Goal: Check status: Check status

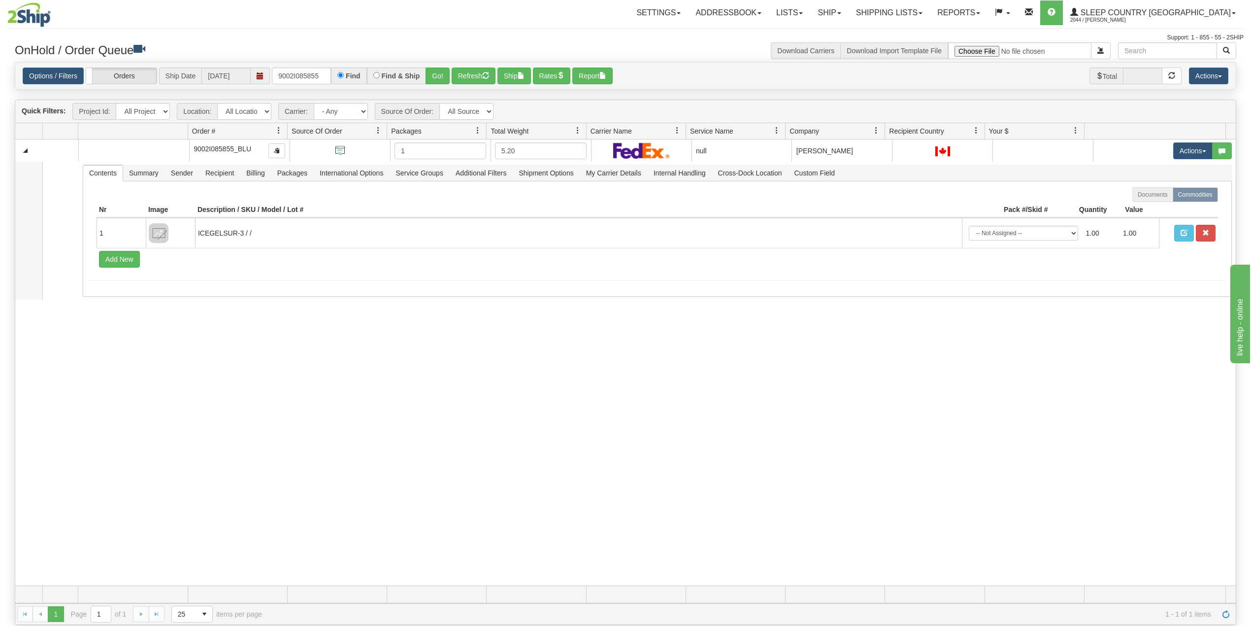
click at [304, 74] on input "9002I085855" at bounding box center [301, 75] width 59 height 17
type input "9003H766577"
click at [442, 78] on button "Go!" at bounding box center [438, 75] width 24 height 17
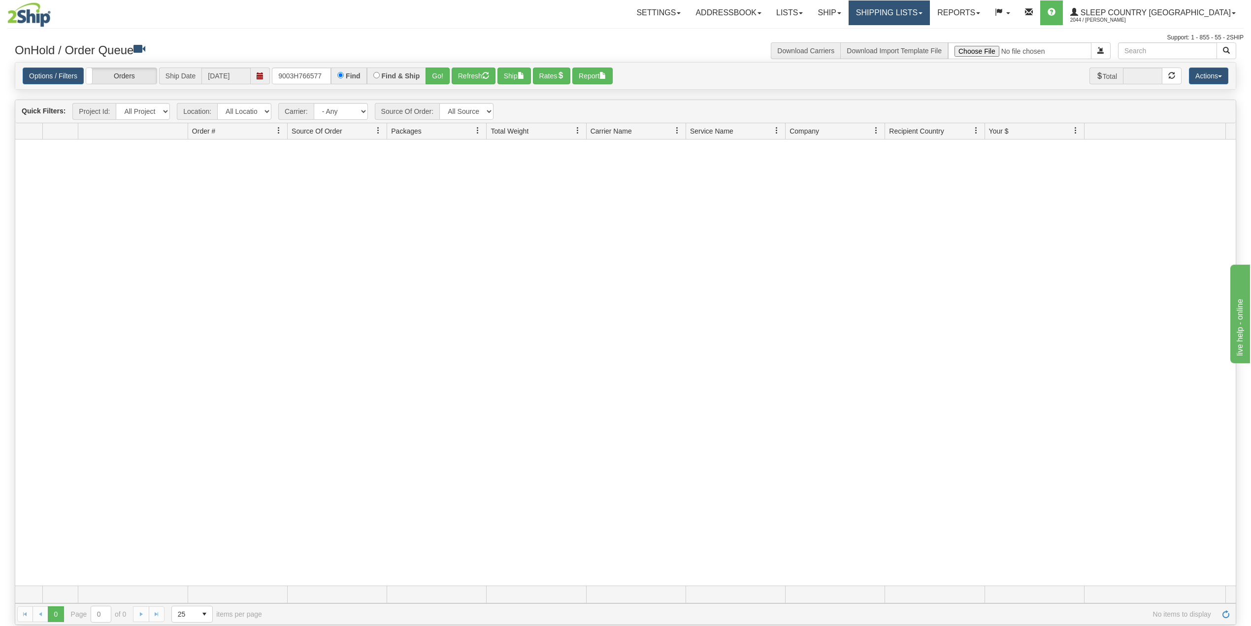
click at [930, 8] on link "Shipping lists" at bounding box center [889, 12] width 81 height 25
click at [905, 48] on span "Search Shipment History" at bounding box center [881, 47] width 76 height 8
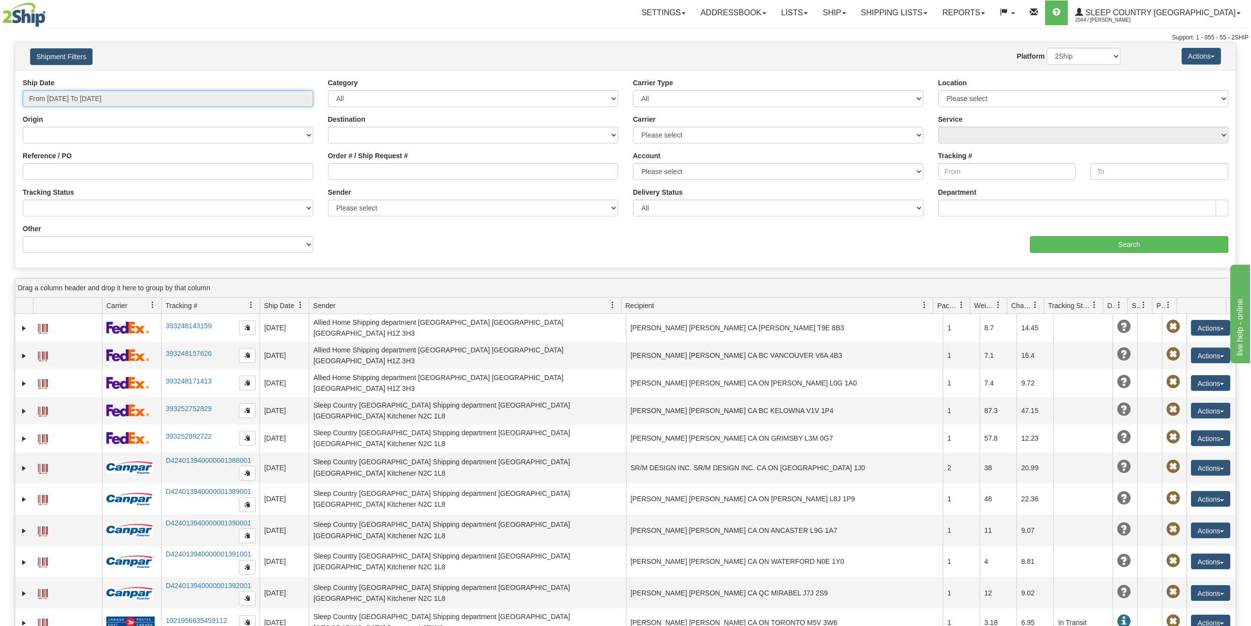
type input "[DATE]"
click at [110, 93] on input "From 09/15/2025 To 09/16/2025" at bounding box center [168, 98] width 291 height 17
type input "09/15/2025"
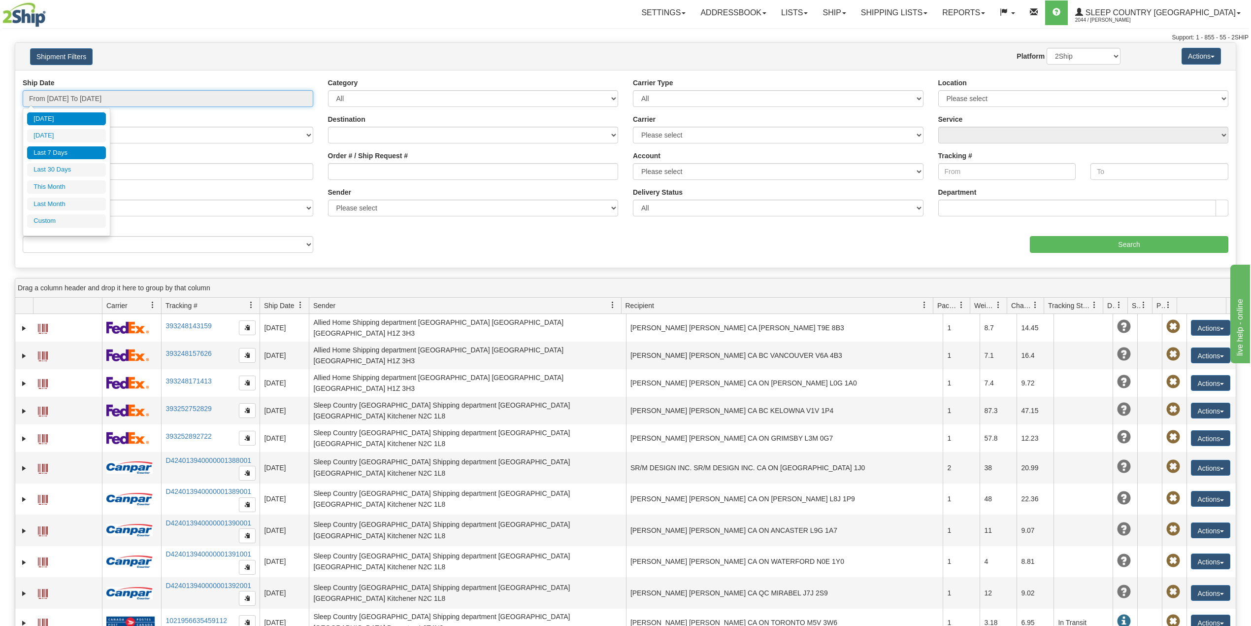
type input "[DATE]"
type input "09/01/2025"
type input "09/30/2025"
type input "[DATE]"
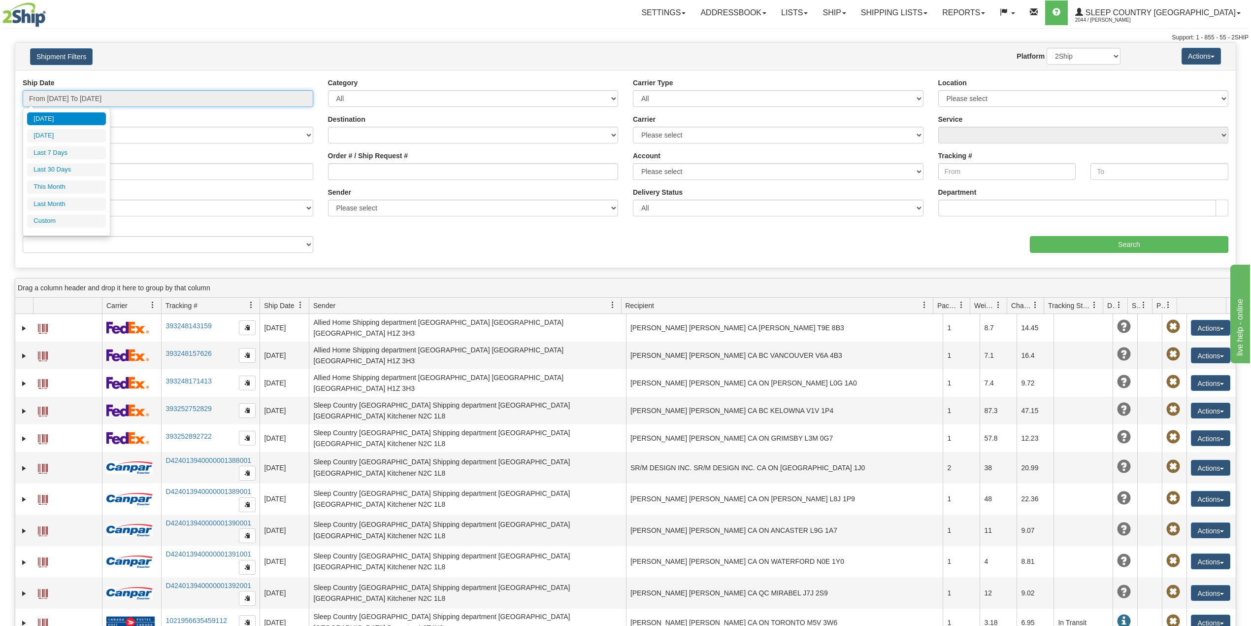
type input "[DATE]"
type input "08/01/2025"
type input "08/31/2025"
type input "[DATE]"
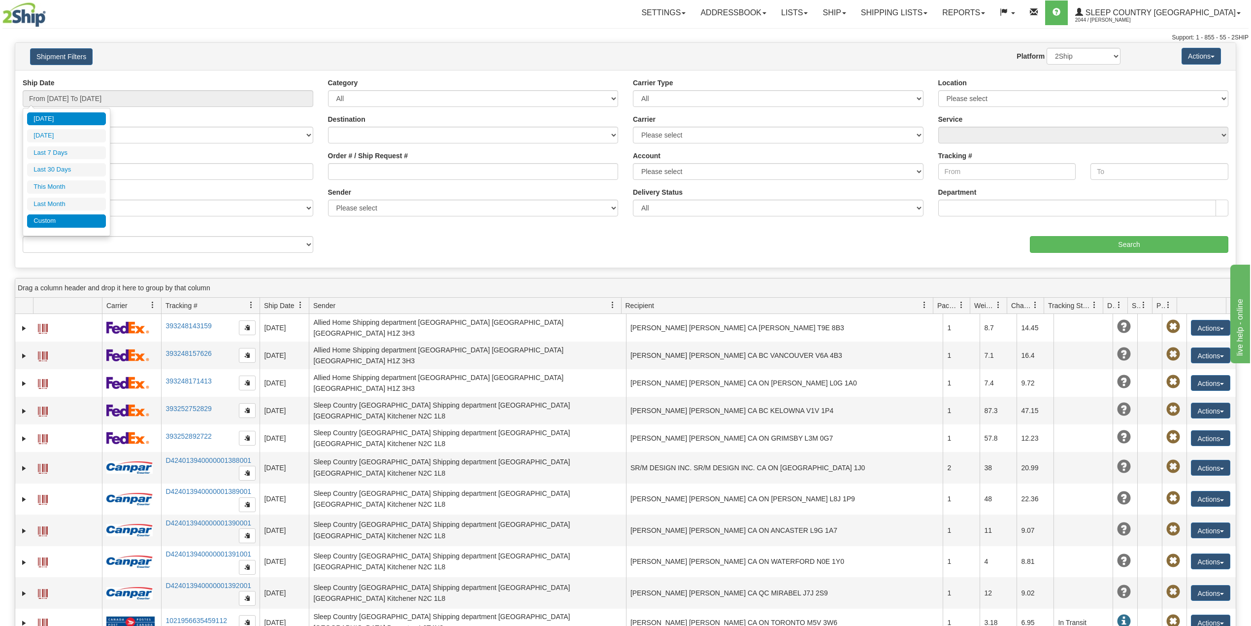
click at [71, 225] on li "Custom" at bounding box center [66, 220] width 79 height 13
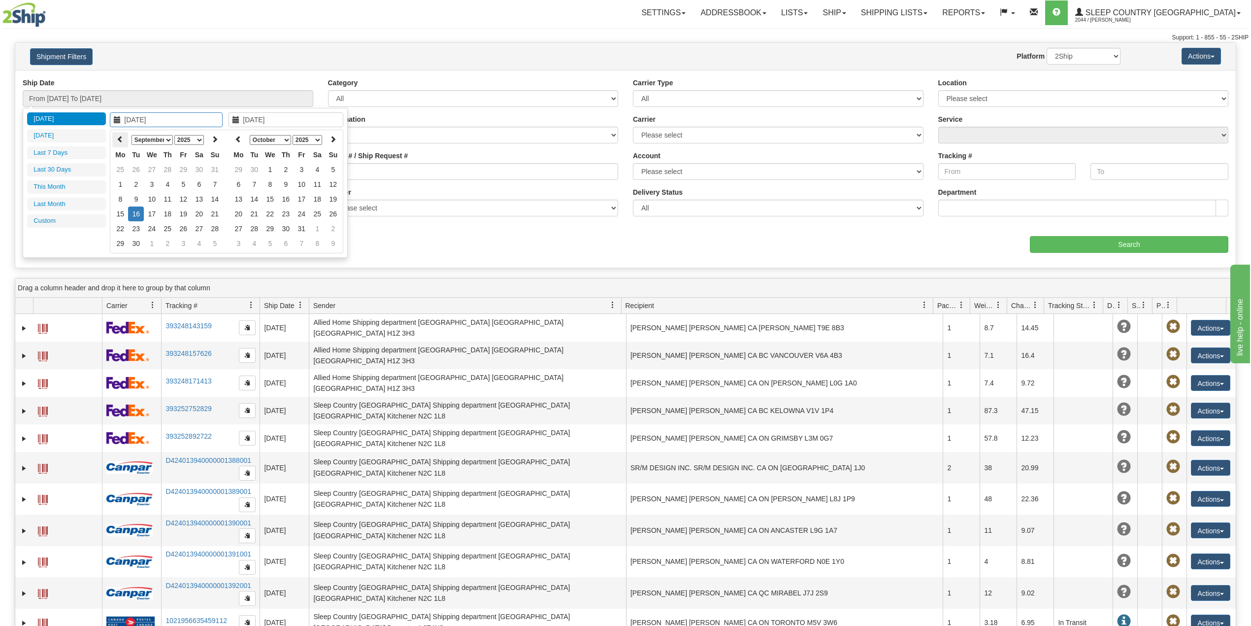
click at [120, 140] on icon at bounding box center [120, 138] width 7 height 7
type input "04/01/2025"
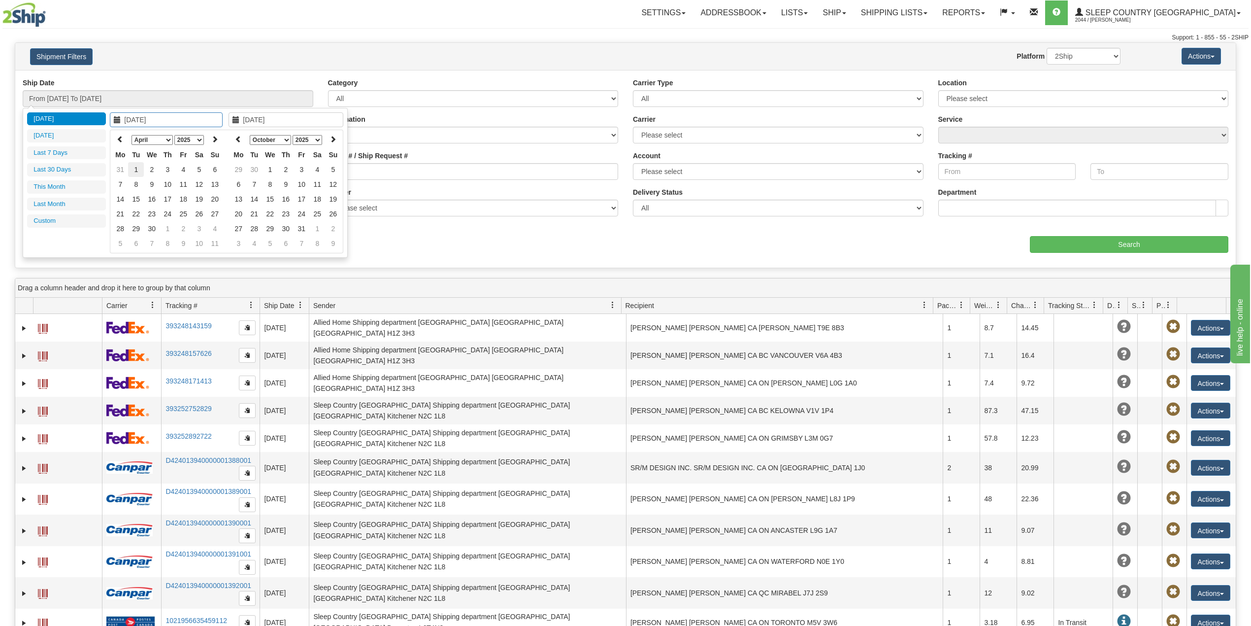
click at [134, 168] on td "1" at bounding box center [136, 169] width 16 height 15
click at [239, 140] on icon at bounding box center [238, 138] width 7 height 7
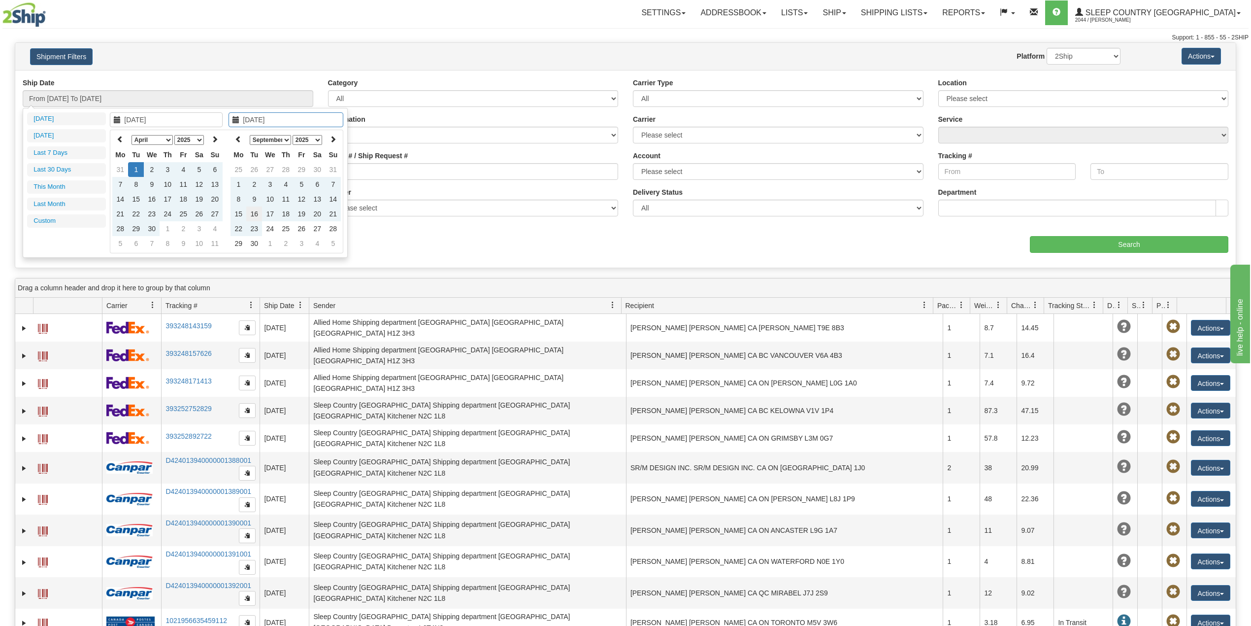
type input "[DATE]"
click at [253, 211] on td "16" at bounding box center [254, 213] width 16 height 15
type input "From 04/01/2025 To 09/16/2025"
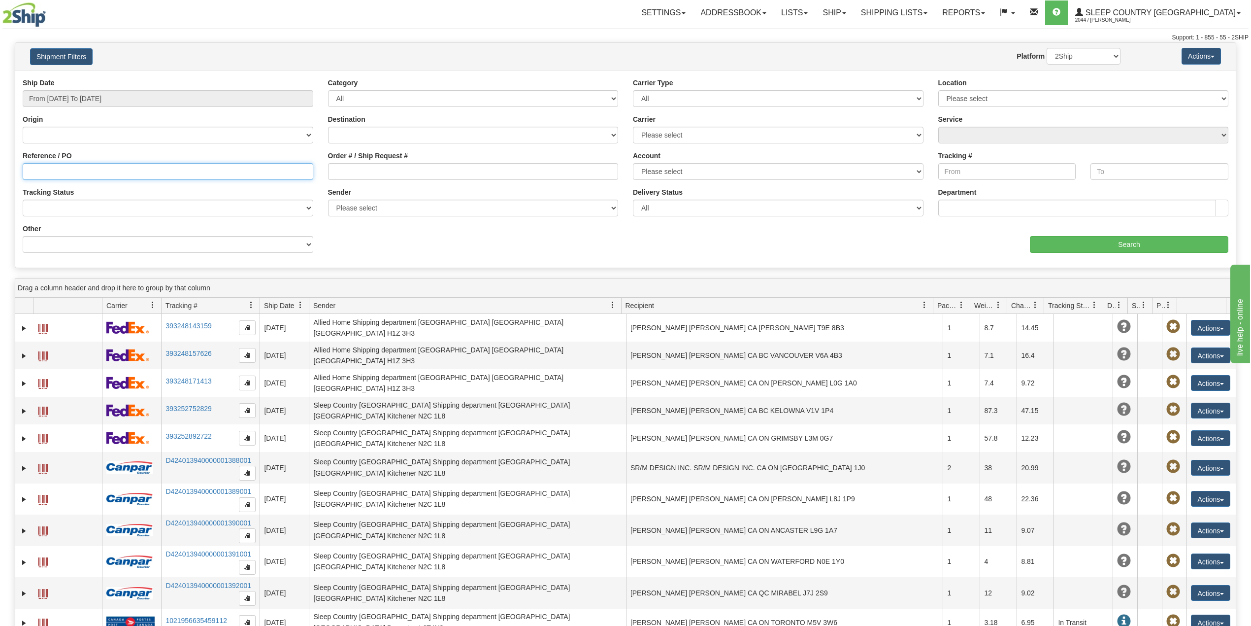
click at [151, 169] on input "Reference / PO" at bounding box center [168, 171] width 291 height 17
paste input "9003H766577"
click at [1056, 235] on div "aaa Search" at bounding box center [931, 238] width 610 height 29
click at [1055, 241] on input "Search" at bounding box center [1129, 244] width 199 height 17
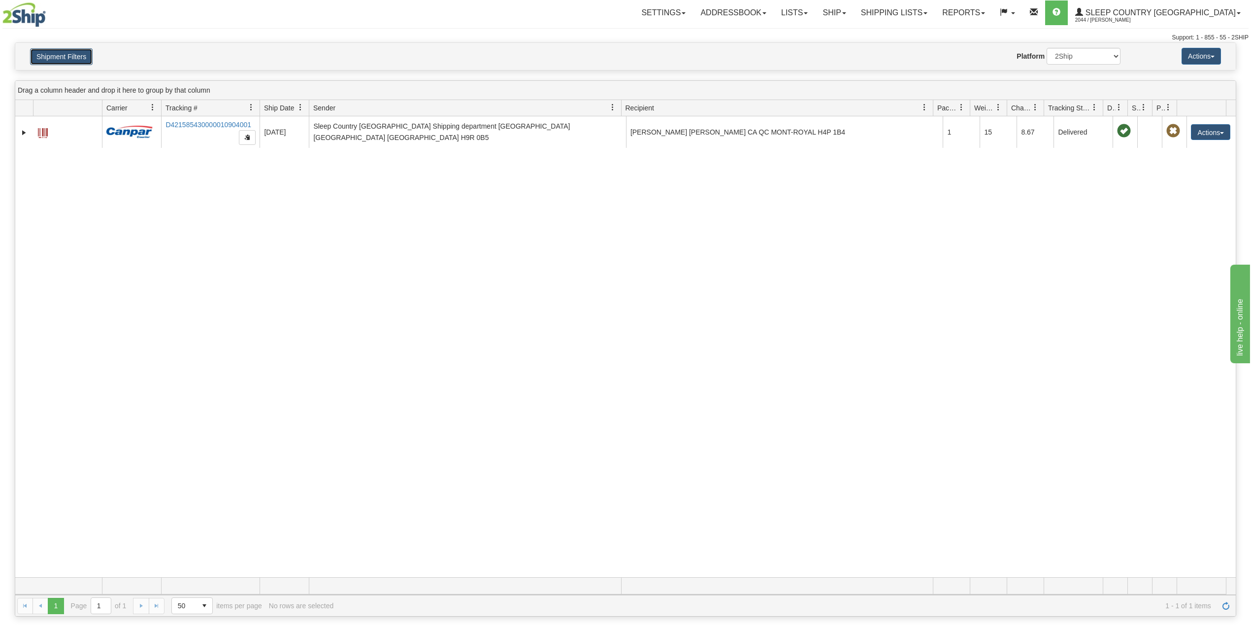
click at [80, 53] on button "Shipment Filters" at bounding box center [61, 56] width 63 height 17
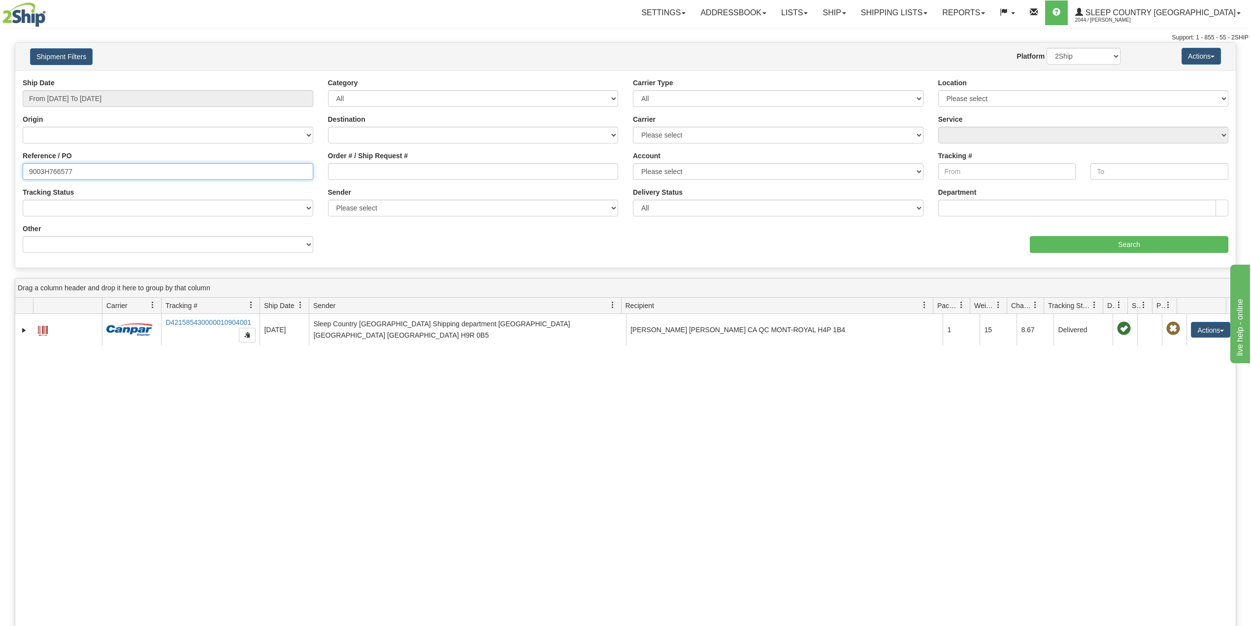
click at [57, 174] on input "9003H766577" at bounding box center [168, 171] width 291 height 17
paste input "2I085670"
type input "9002I085670"
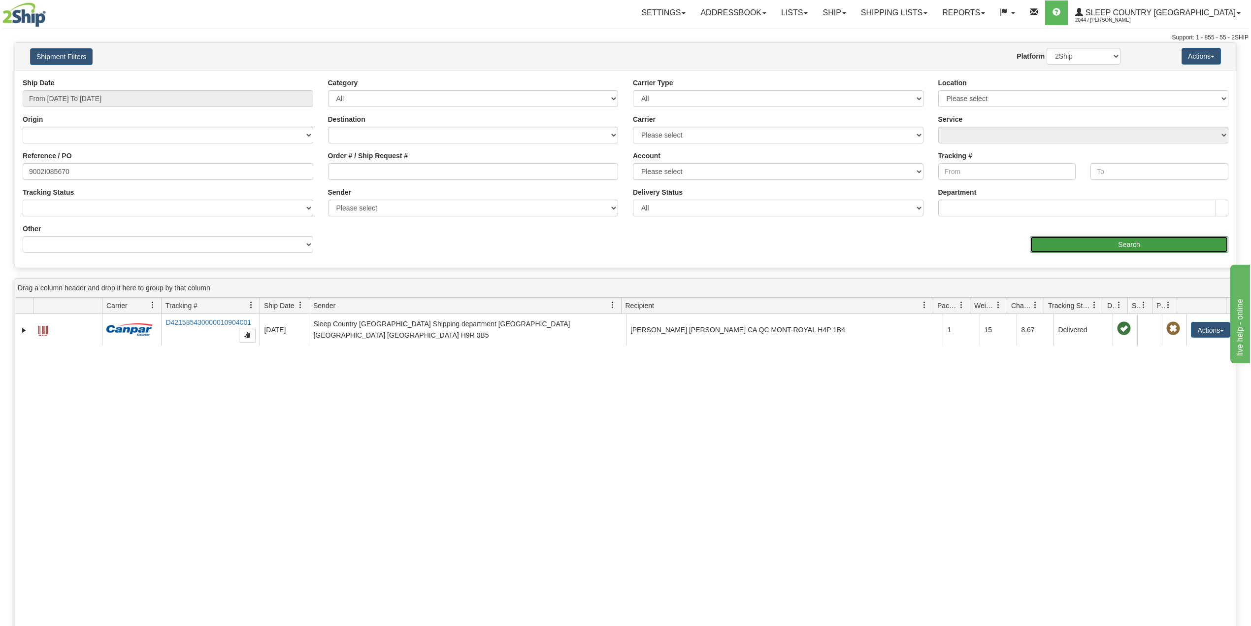
click at [1083, 244] on input "Search" at bounding box center [1129, 244] width 199 height 17
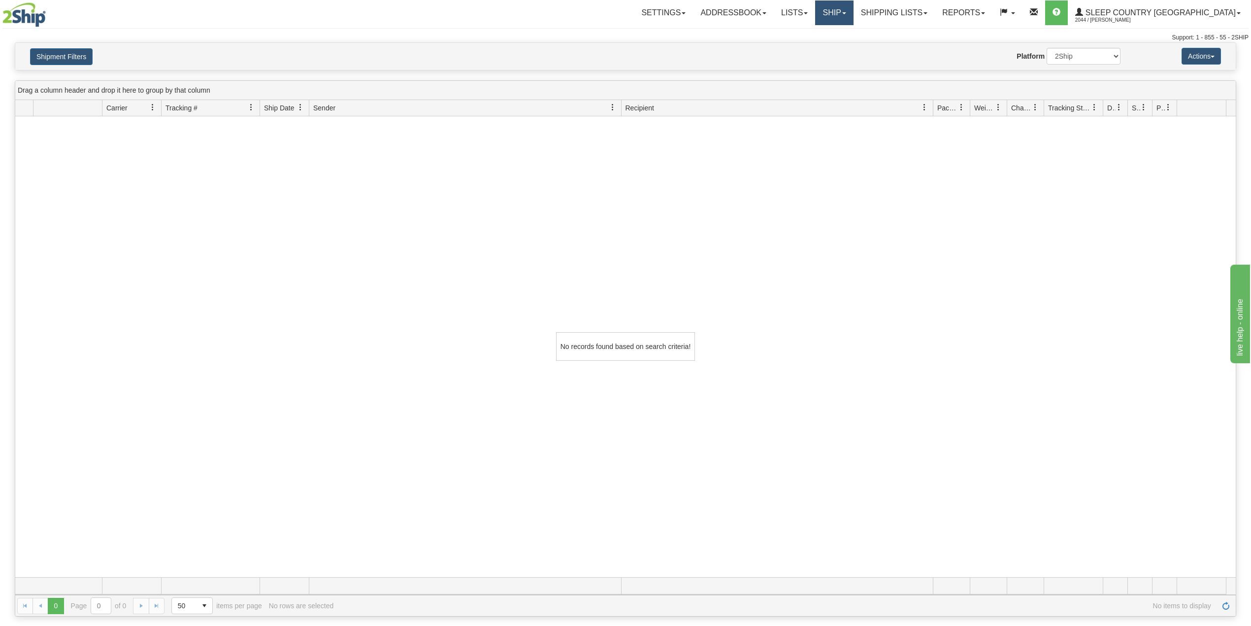
click at [853, 10] on link "Ship" at bounding box center [834, 12] width 38 height 25
click at [843, 50] on span "OnHold / Order Queue" at bounding box center [808, 47] width 69 height 8
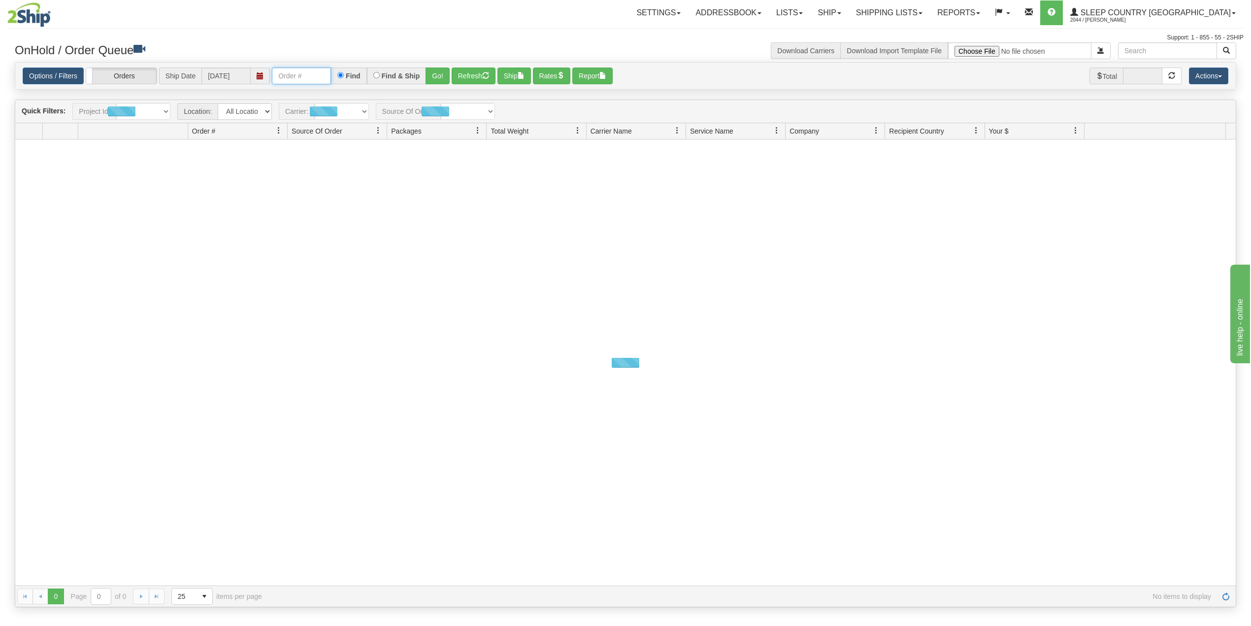
drag, startPoint x: 323, startPoint y: 69, endPoint x: 322, endPoint y: 74, distance: 5.1
click at [323, 69] on input "text" at bounding box center [301, 75] width 59 height 17
paste input "9002I085670"
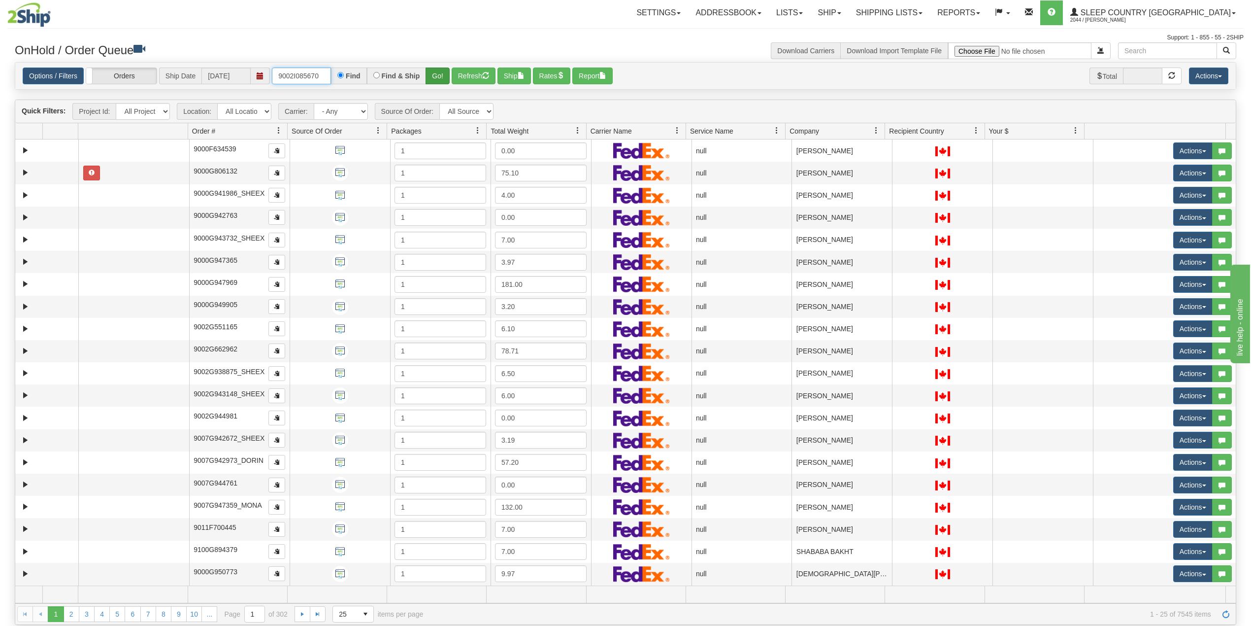
type input "9002I085670"
click at [440, 71] on button "Go!" at bounding box center [438, 75] width 24 height 17
